Goal: Task Accomplishment & Management: Use online tool/utility

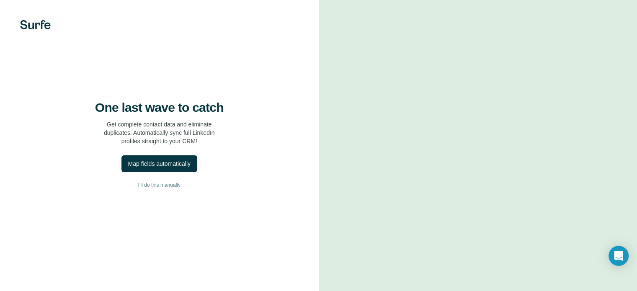
drag, startPoint x: 156, startPoint y: 189, endPoint x: 91, endPoint y: 87, distance: 121.9
click at [91, 87] on div "One last wave to catch Get complete contact data and eliminate duplicates. Auto…" at bounding box center [159, 145] width 319 height 291
drag, startPoint x: 166, startPoint y: 211, endPoint x: 107, endPoint y: 87, distance: 136.8
click at [107, 87] on div "One last wave to catch Get complete contact data and eliminate duplicates. Auto…" at bounding box center [159, 145] width 319 height 291
click at [156, 168] on div "Map fields automatically" at bounding box center [159, 164] width 62 height 8
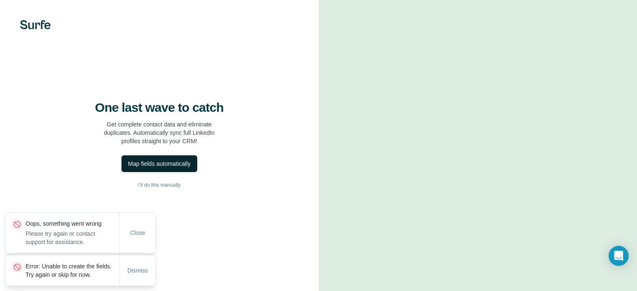
click at [153, 172] on button "Map fields automatically" at bounding box center [160, 163] width 76 height 17
click at [155, 168] on div "Map fields automatically" at bounding box center [159, 164] width 62 height 8
click at [171, 189] on span "I’ll do this manually" at bounding box center [159, 185] width 42 height 8
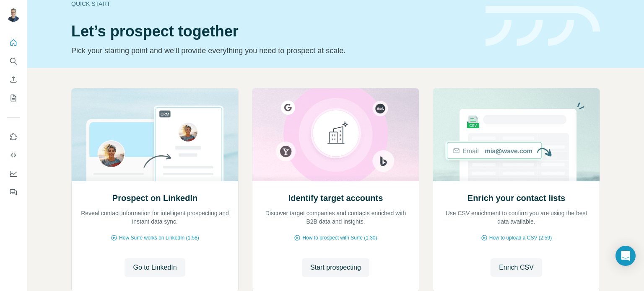
scroll to position [42, 0]
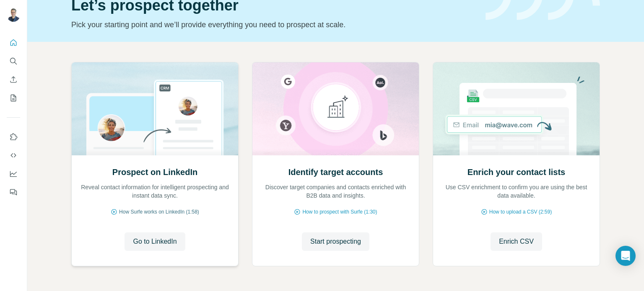
click at [188, 211] on span "How Surfe works on LinkedIn (1:58)" at bounding box center [159, 212] width 80 height 8
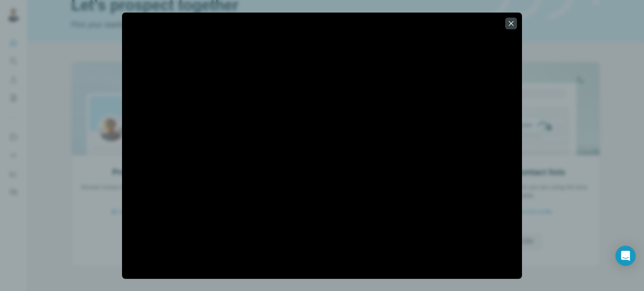
click at [91, 31] on div at bounding box center [322, 145] width 644 height 291
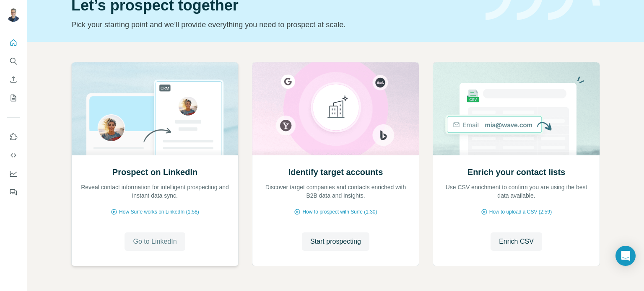
click at [151, 245] on span "Go to LinkedIn" at bounding box center [155, 242] width 44 height 10
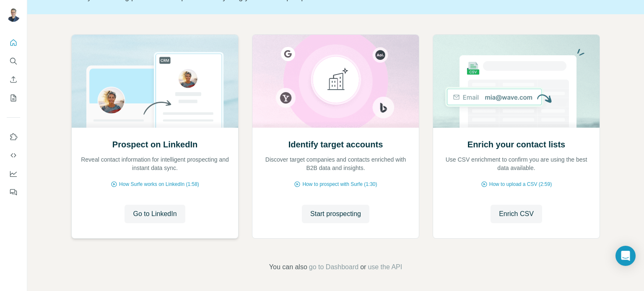
scroll to position [70, 0]
